Goal: Find specific page/section: Find specific page/section

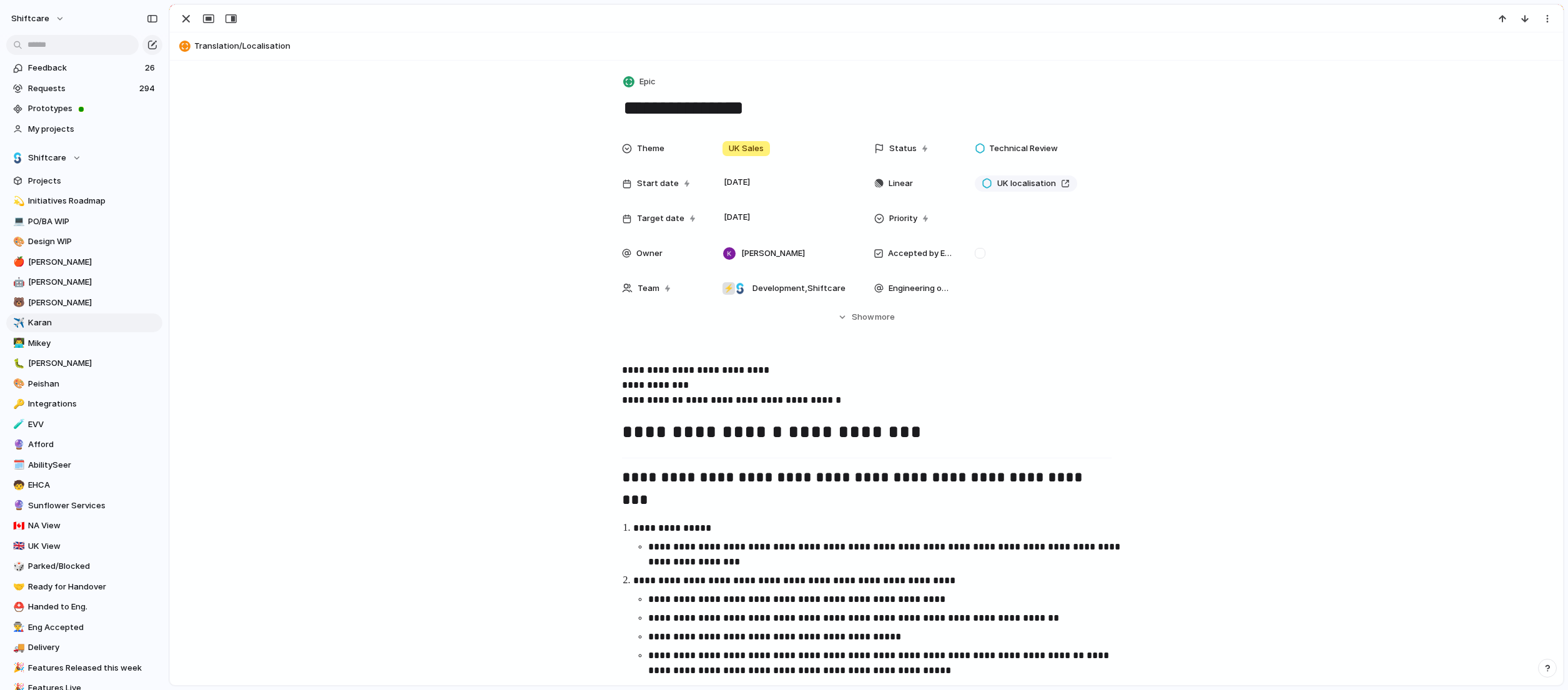
scroll to position [1462, 0]
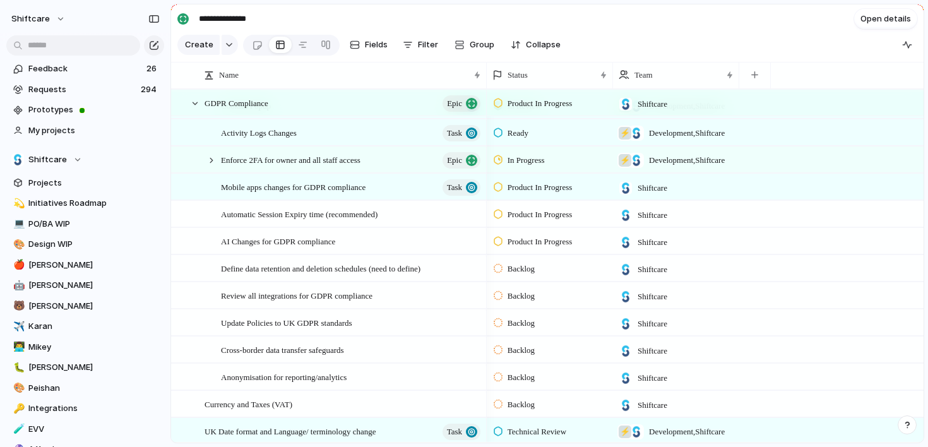
scroll to position [81, 0]
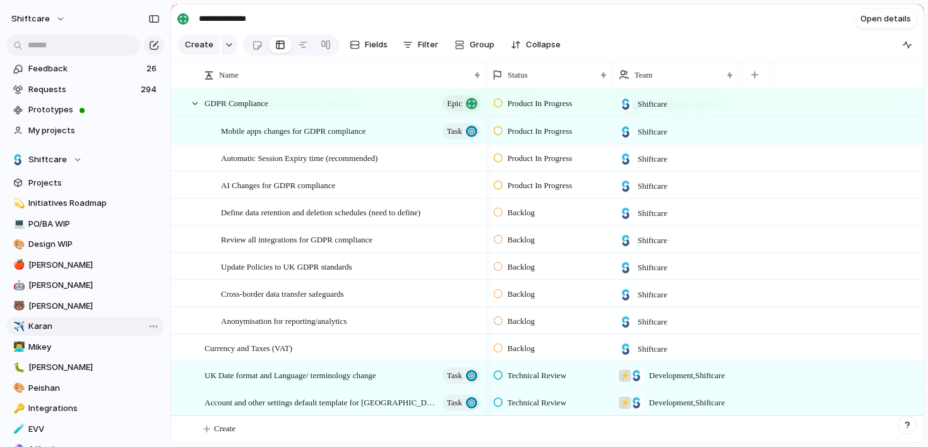
click at [48, 323] on span "Karan" at bounding box center [93, 326] width 131 height 13
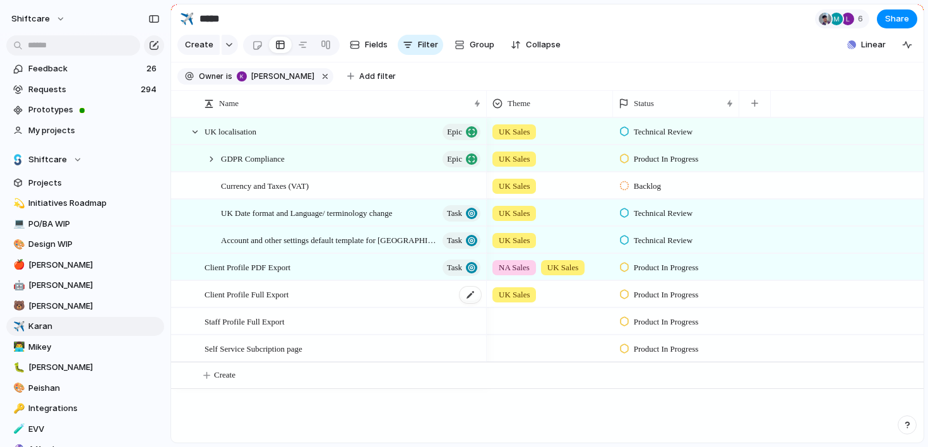
click at [275, 292] on span "Client Profile Full Export" at bounding box center [247, 294] width 84 height 15
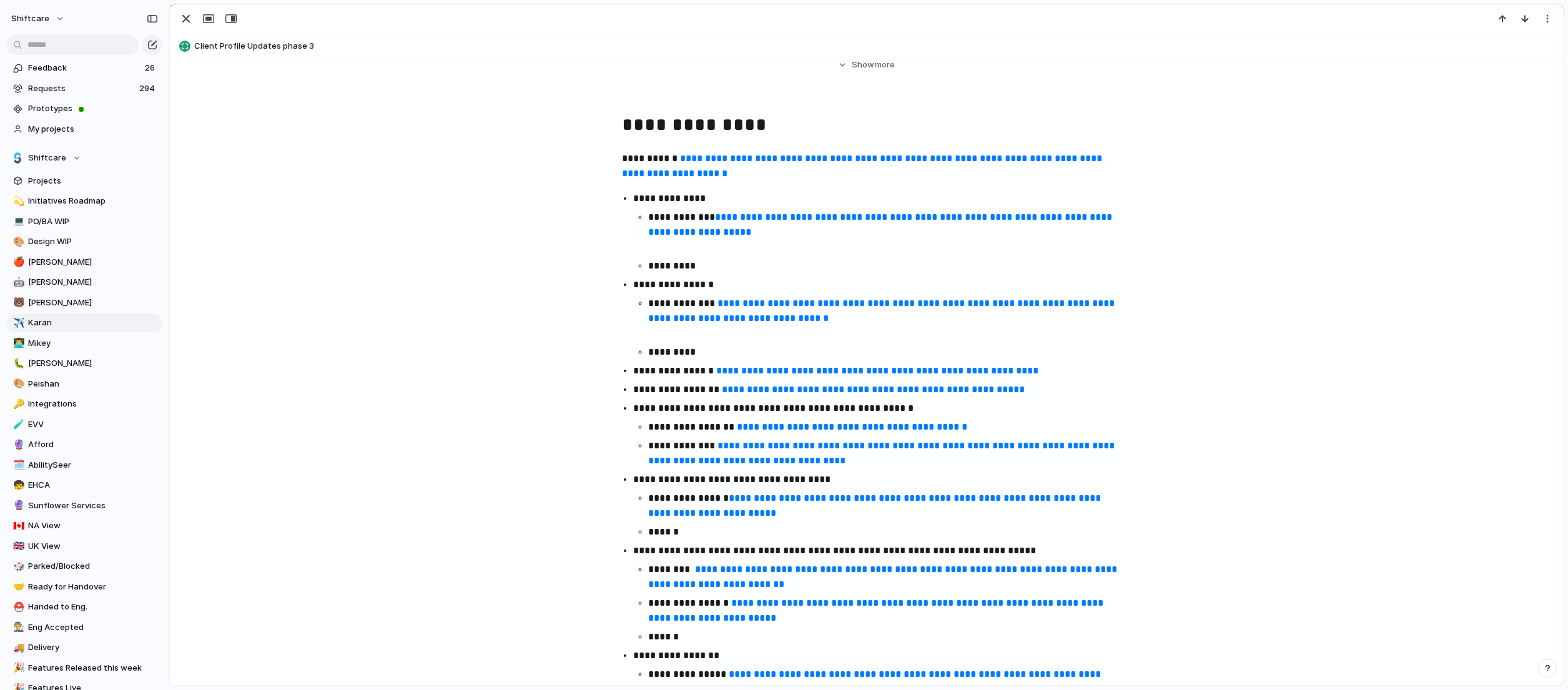
scroll to position [374, 0]
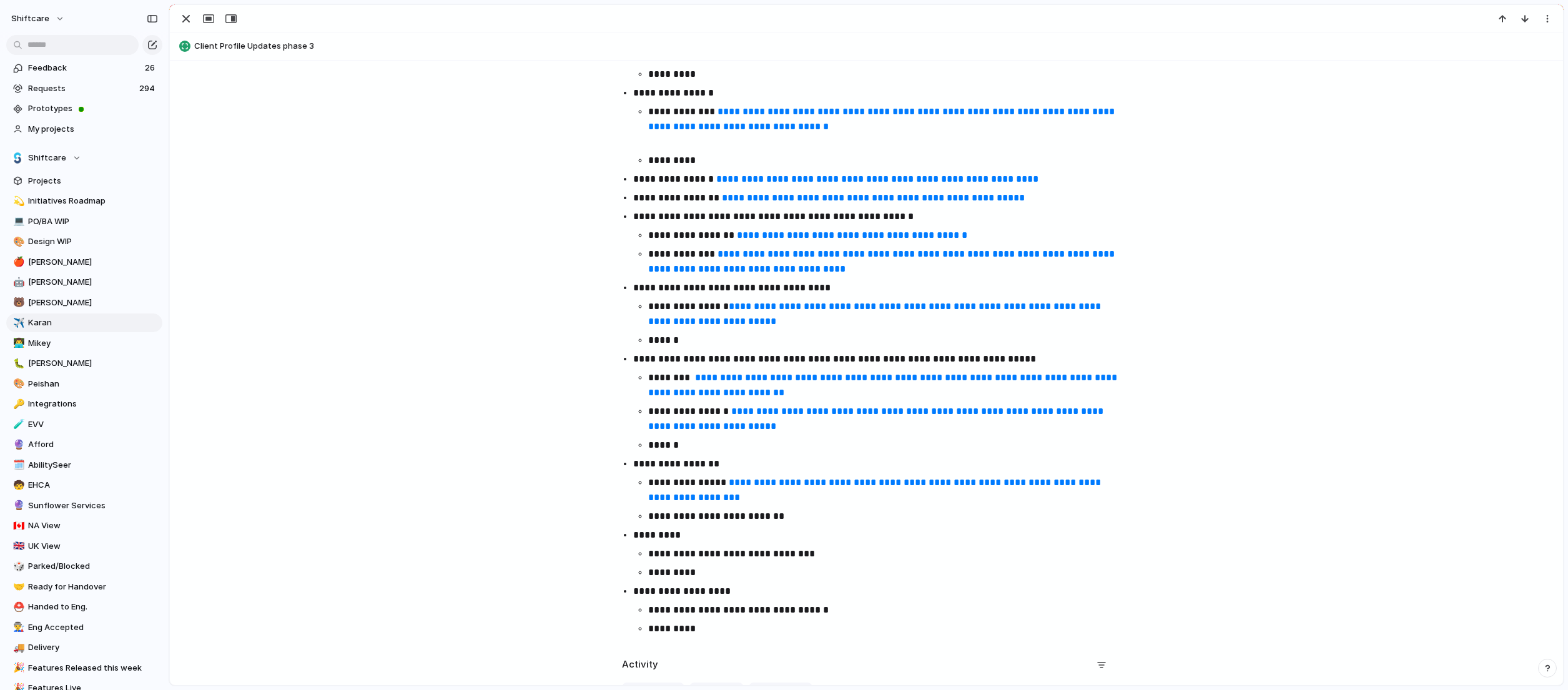
click at [776, 309] on link "**********" at bounding box center [876, 314] width 455 height 25
